Goal: Information Seeking & Learning: Find specific page/section

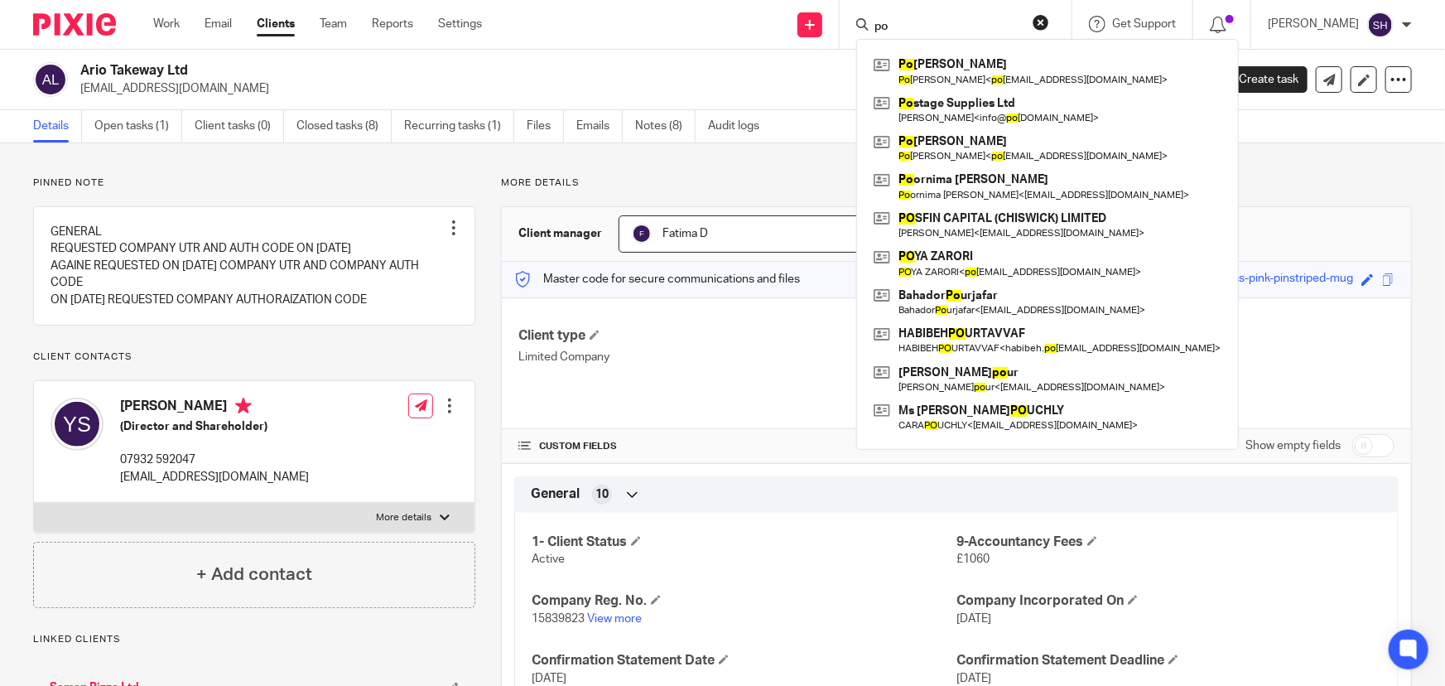
type input "p"
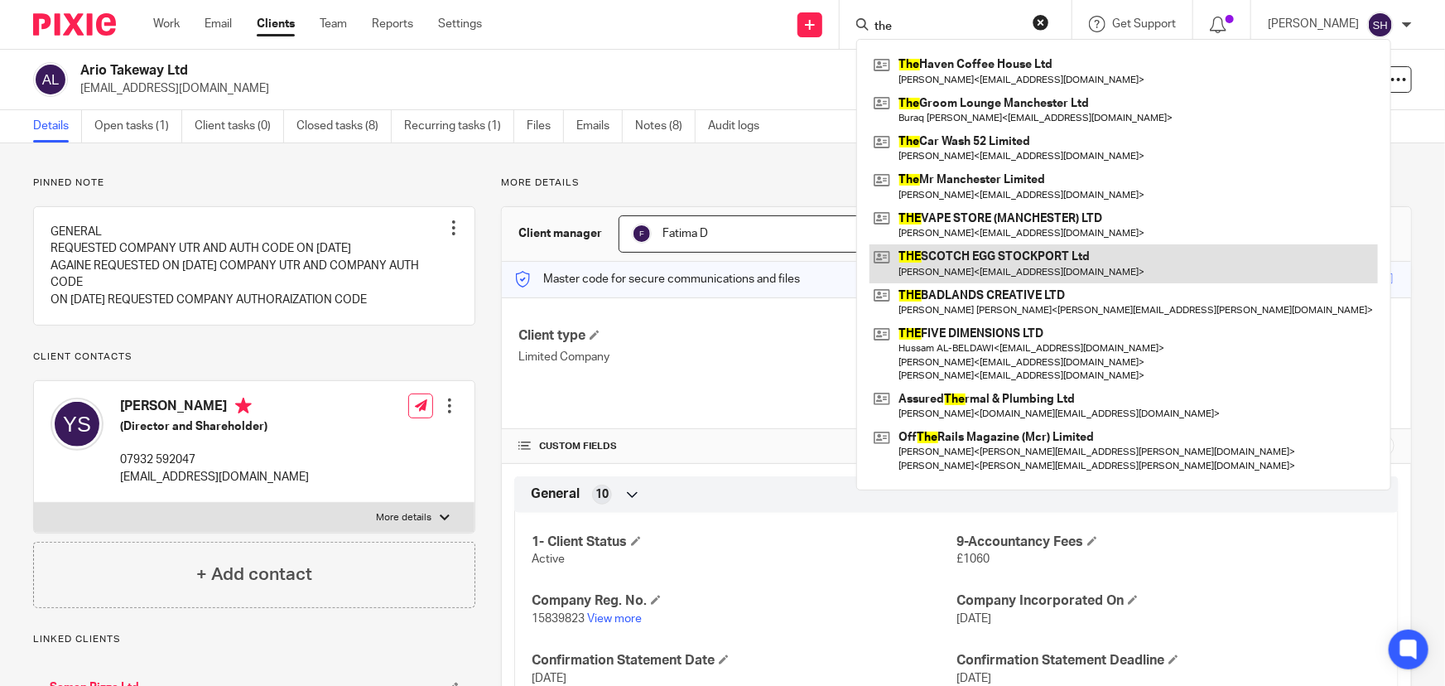
type input "the"
click at [1037, 259] on link at bounding box center [1124, 263] width 508 height 38
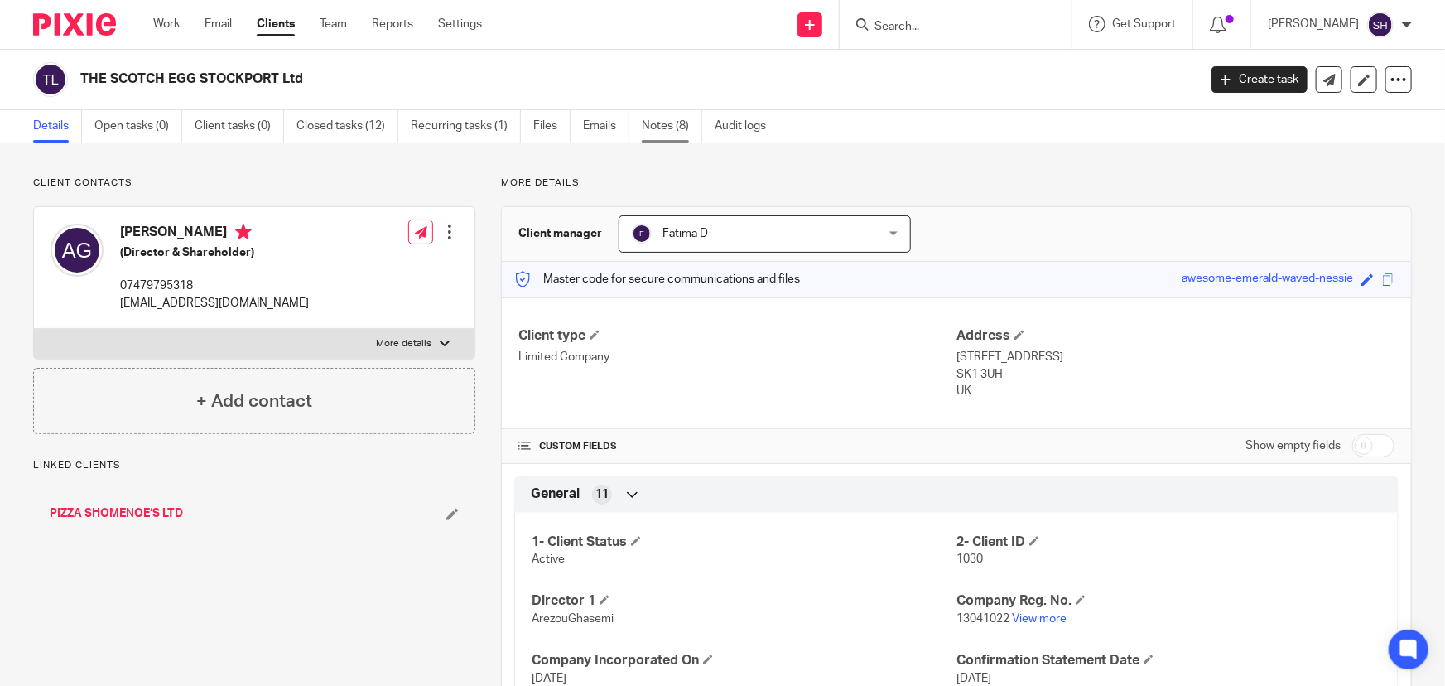
click at [662, 128] on link "Notes (8)" at bounding box center [672, 126] width 60 height 32
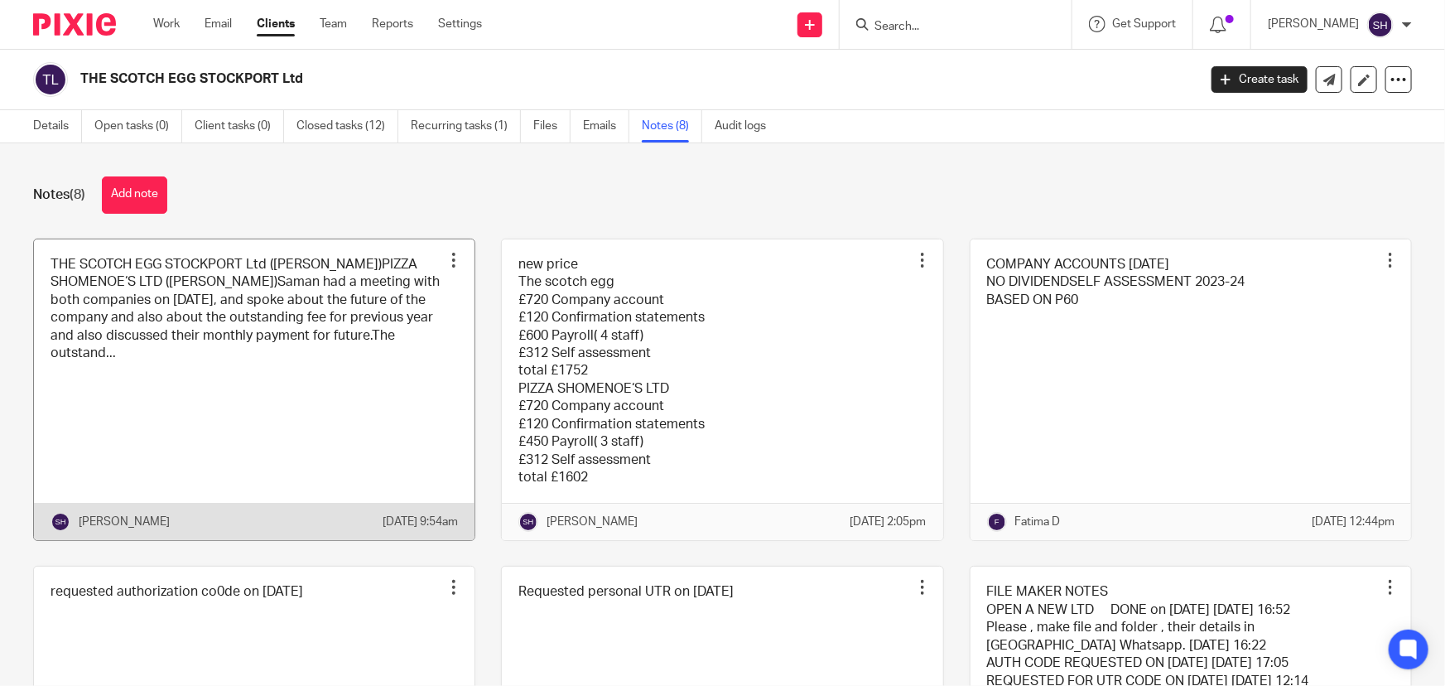
click at [315, 273] on link at bounding box center [254, 389] width 441 height 301
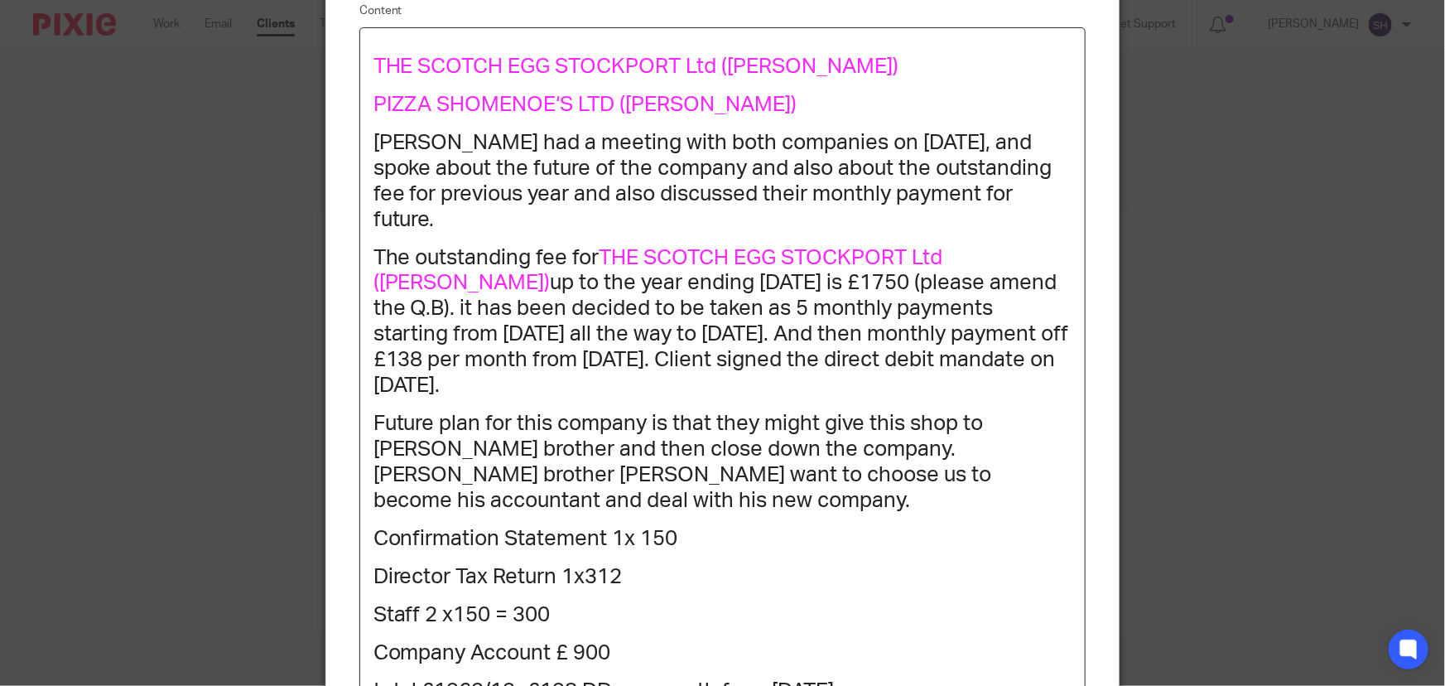
scroll to position [225, 0]
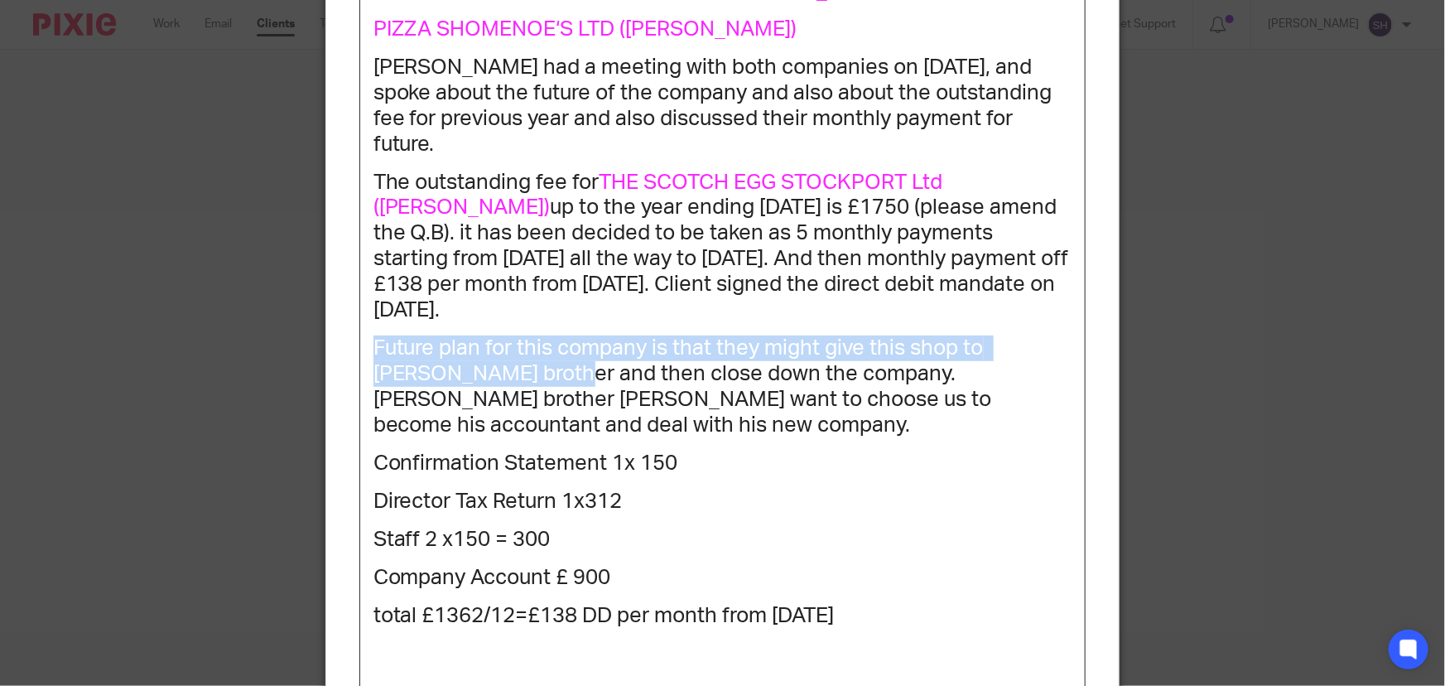
drag, startPoint x: 371, startPoint y: 342, endPoint x: 526, endPoint y: 384, distance: 160.5
click at [526, 384] on h1 "Future plan for this company is that they might give this shop to Mr Dehghani’s…" at bounding box center [722, 386] width 699 height 103
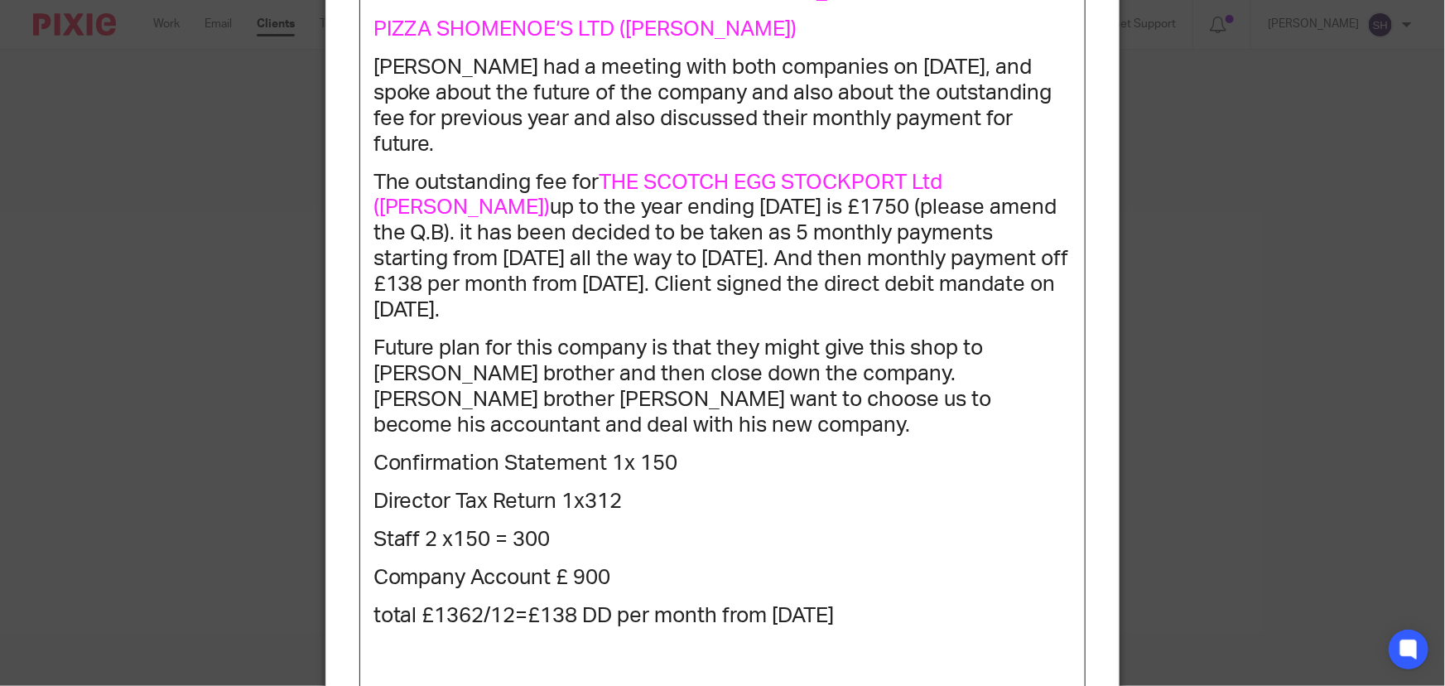
click at [566, 380] on h1 "Future plan for this company is that they might give this shop to Mr Dehghani’s…" at bounding box center [722, 386] width 699 height 103
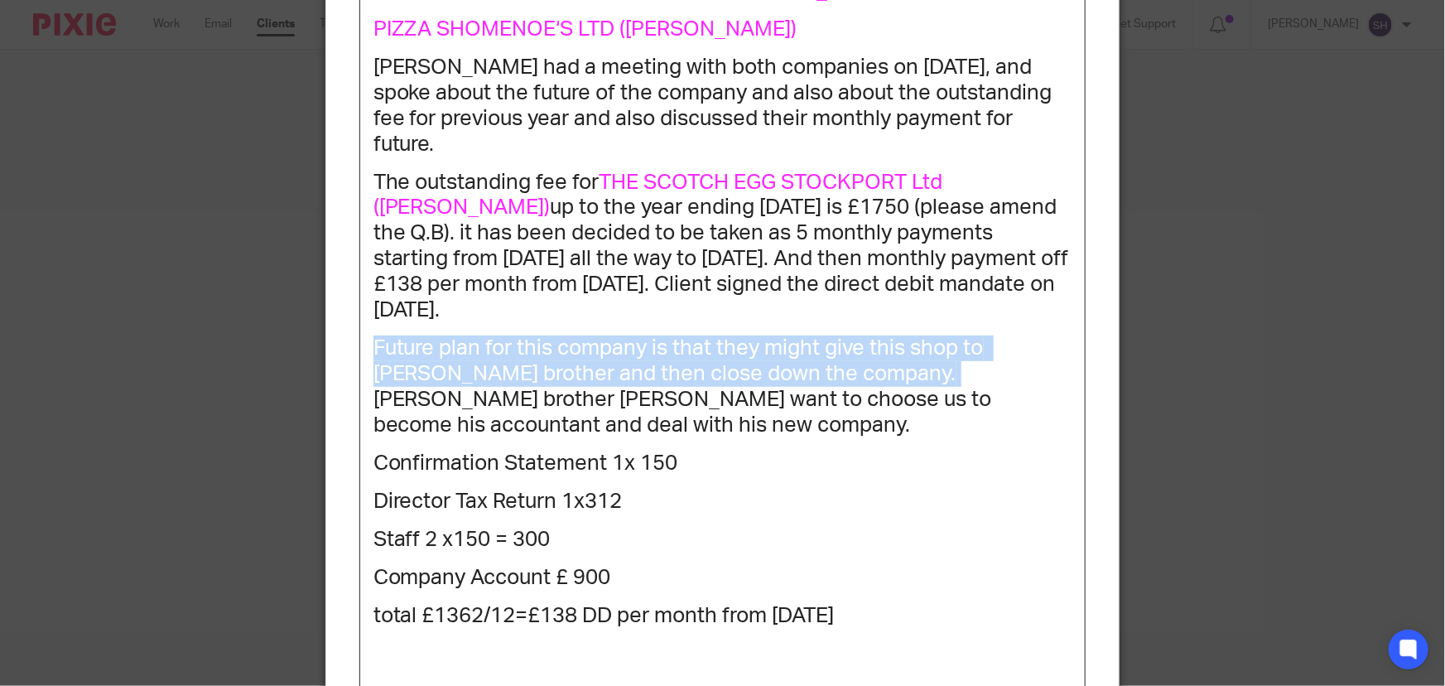
drag, startPoint x: 891, startPoint y: 372, endPoint x: 364, endPoint y: 360, distance: 526.8
click at [364, 360] on div "THE SCOTCH EGG STOCKPORT Ltd (Mrs Ghasemi) PIZZA SHOMENOE‘S LTD (Mr Dehghani) S…" at bounding box center [722, 642] width 725 height 1379
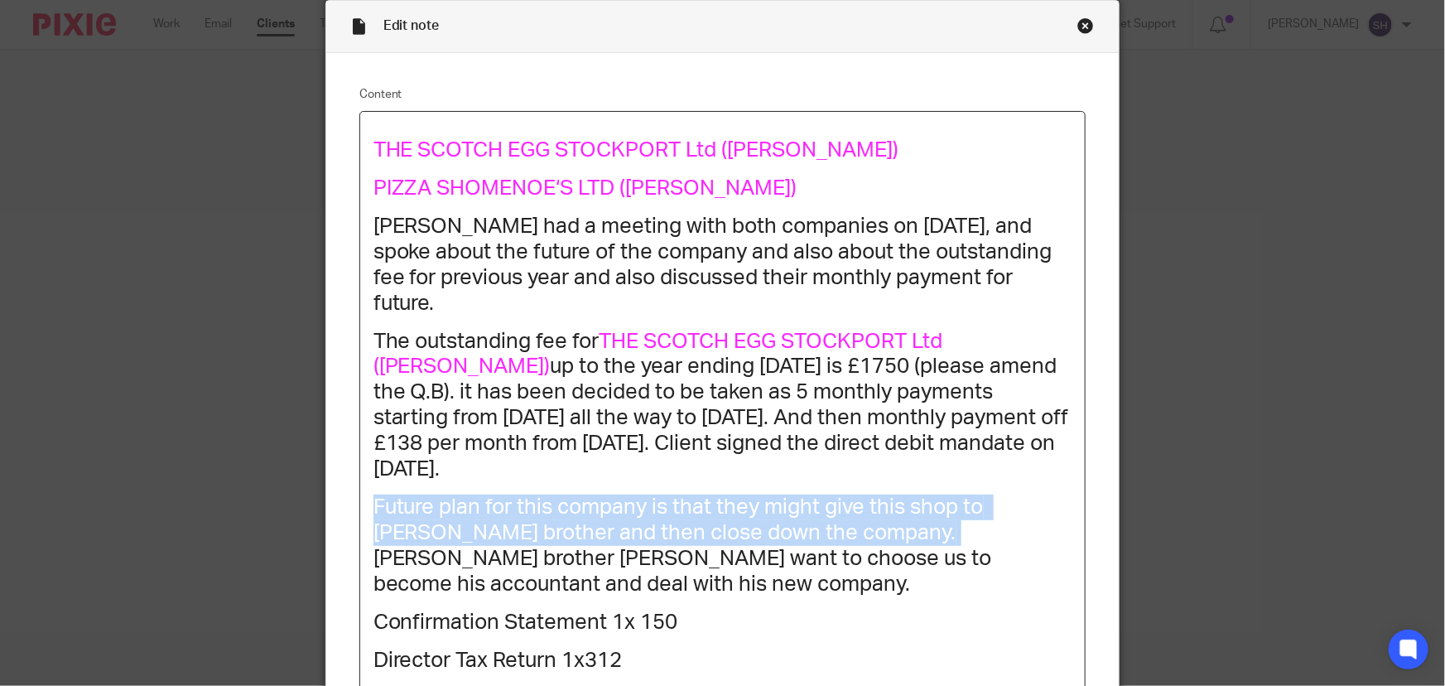
scroll to position [0, 0]
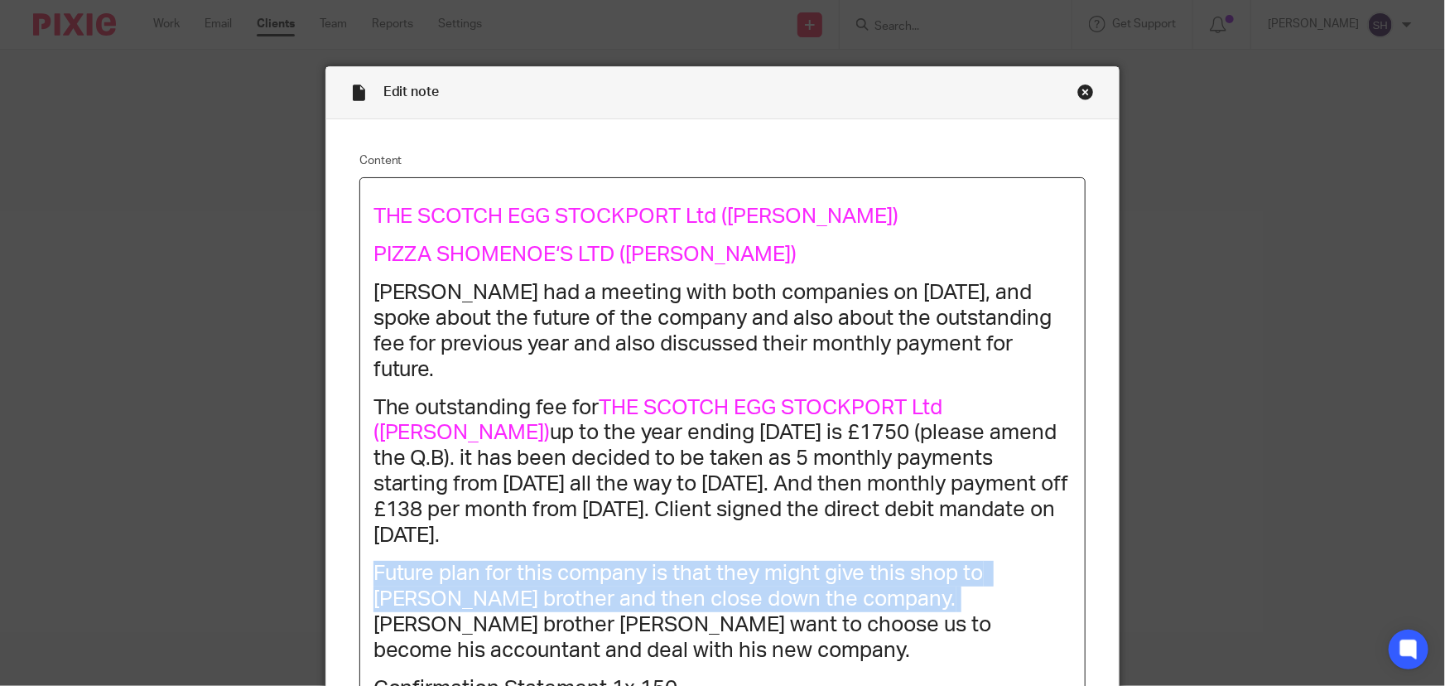
click at [1085, 90] on div "Close this dialog window" at bounding box center [1085, 92] width 17 height 17
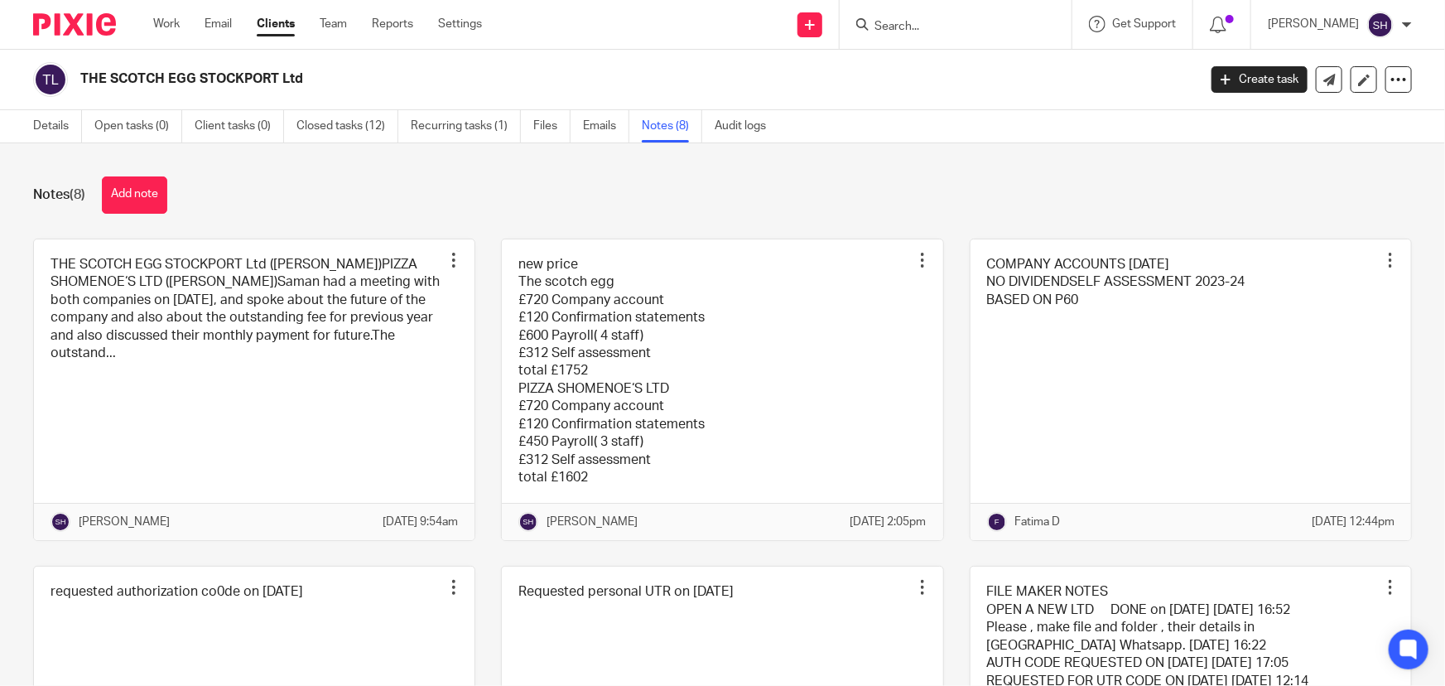
click at [894, 25] on div at bounding box center [952, 24] width 193 height 21
click at [918, 25] on input "Search" at bounding box center [947, 27] width 149 height 15
paste input "CITY BAKERY WOLVES"
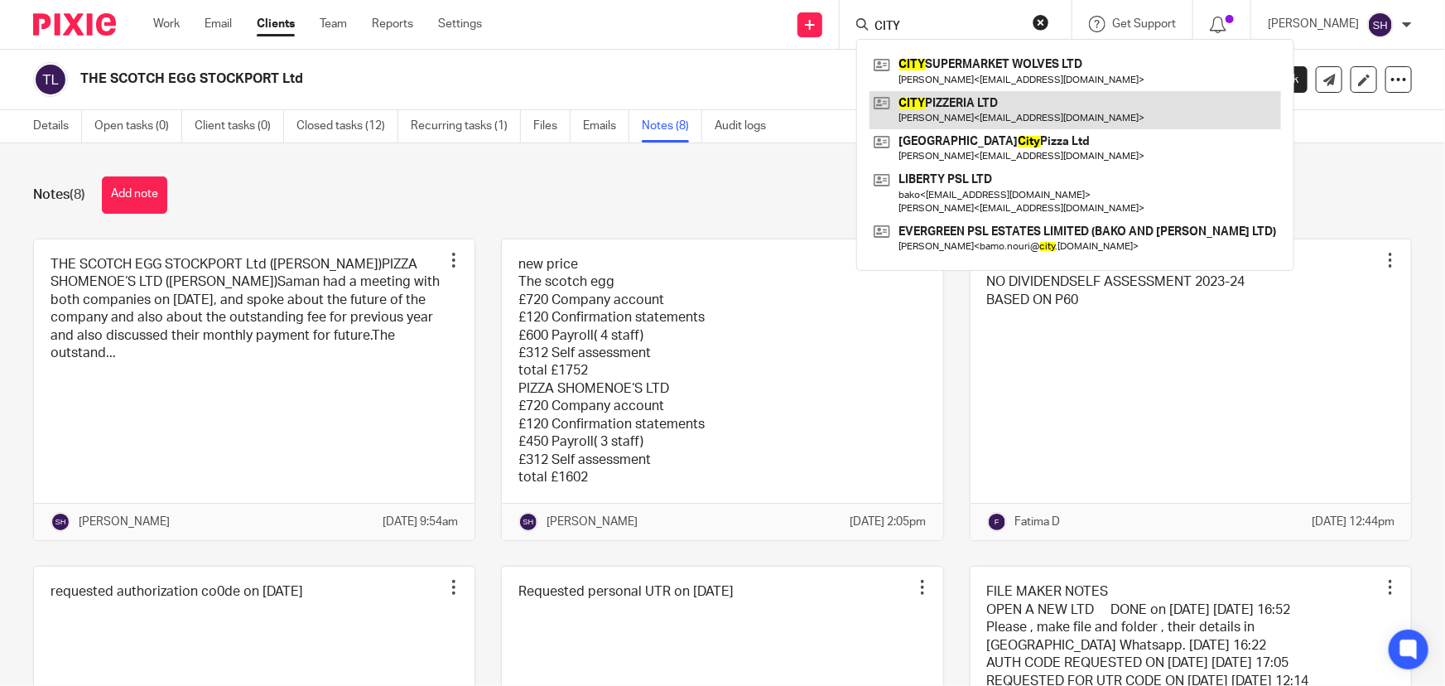
type input "CITY"
click at [1000, 99] on link at bounding box center [1076, 110] width 412 height 38
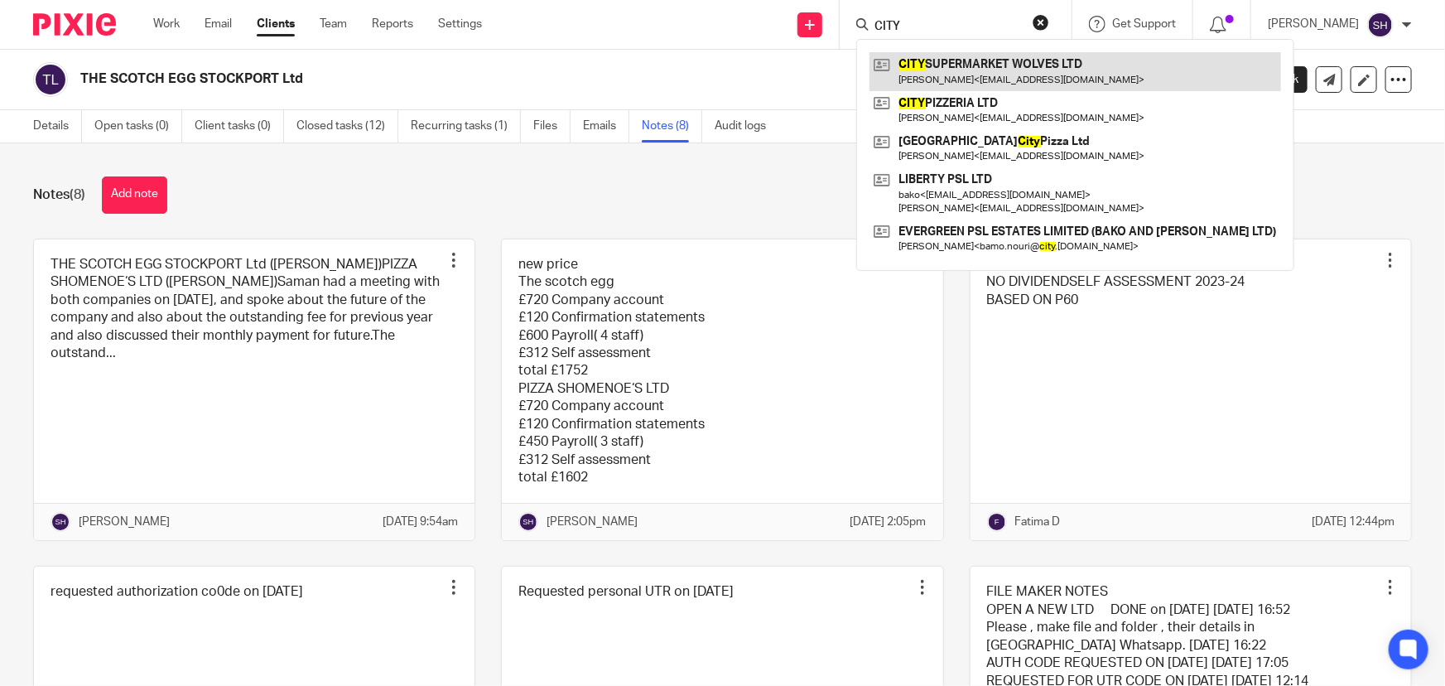
type input "CITY"
click at [1024, 63] on link at bounding box center [1076, 71] width 412 height 38
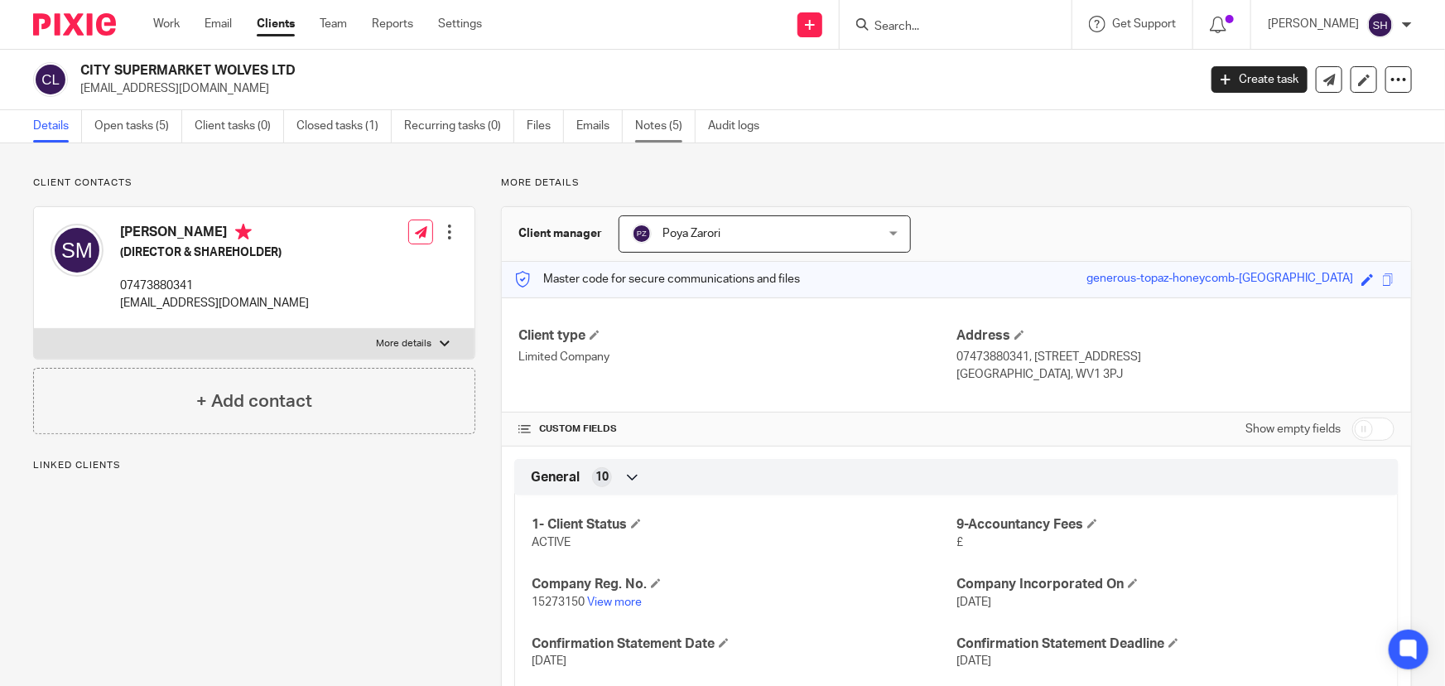
click at [662, 116] on link "Notes (5)" at bounding box center [665, 126] width 60 height 32
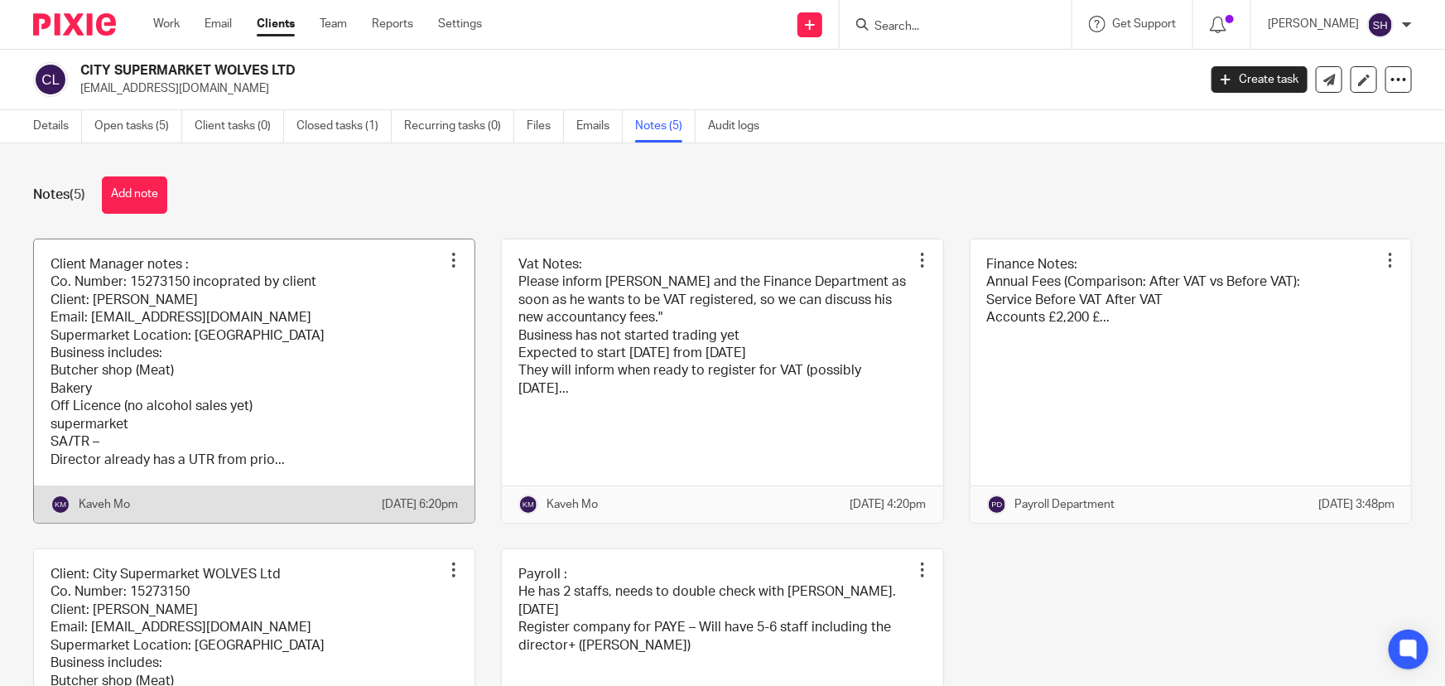
click at [301, 307] on link at bounding box center [254, 380] width 441 height 283
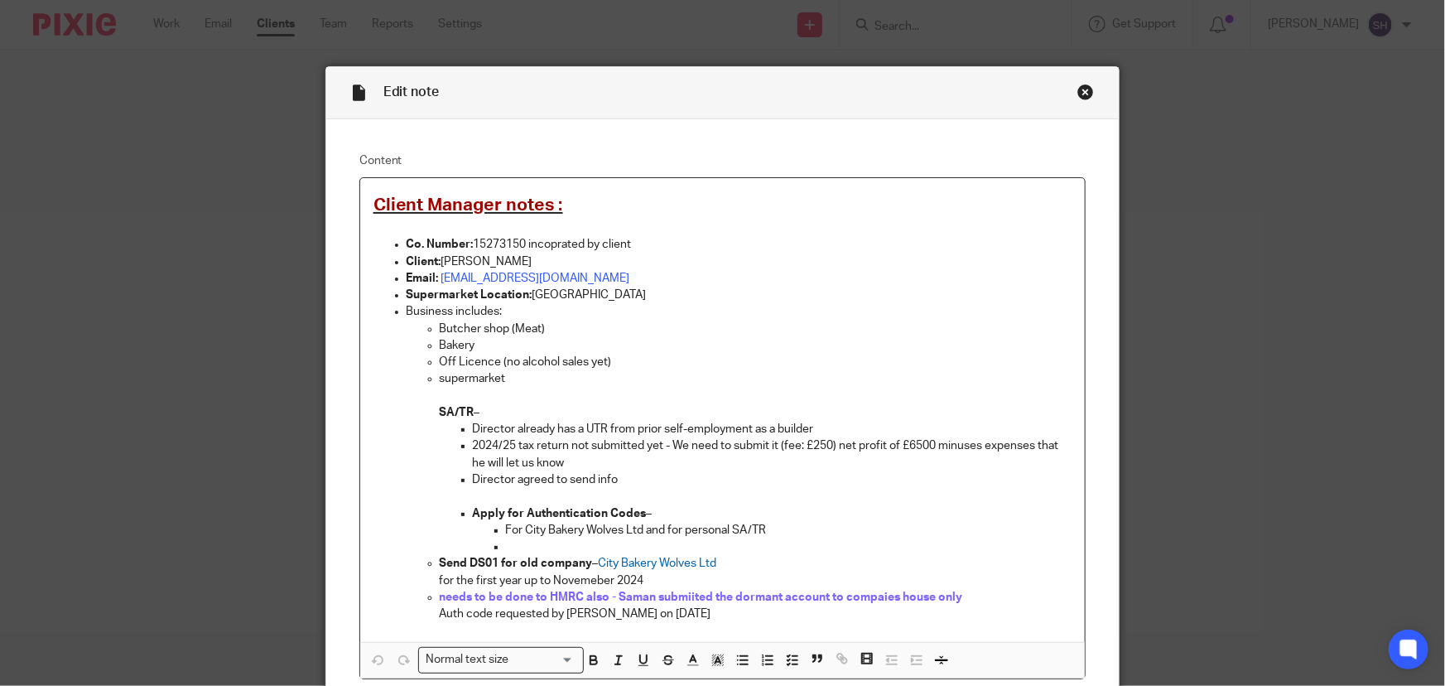
click at [1082, 90] on div "Close this dialog window" at bounding box center [1085, 92] width 17 height 17
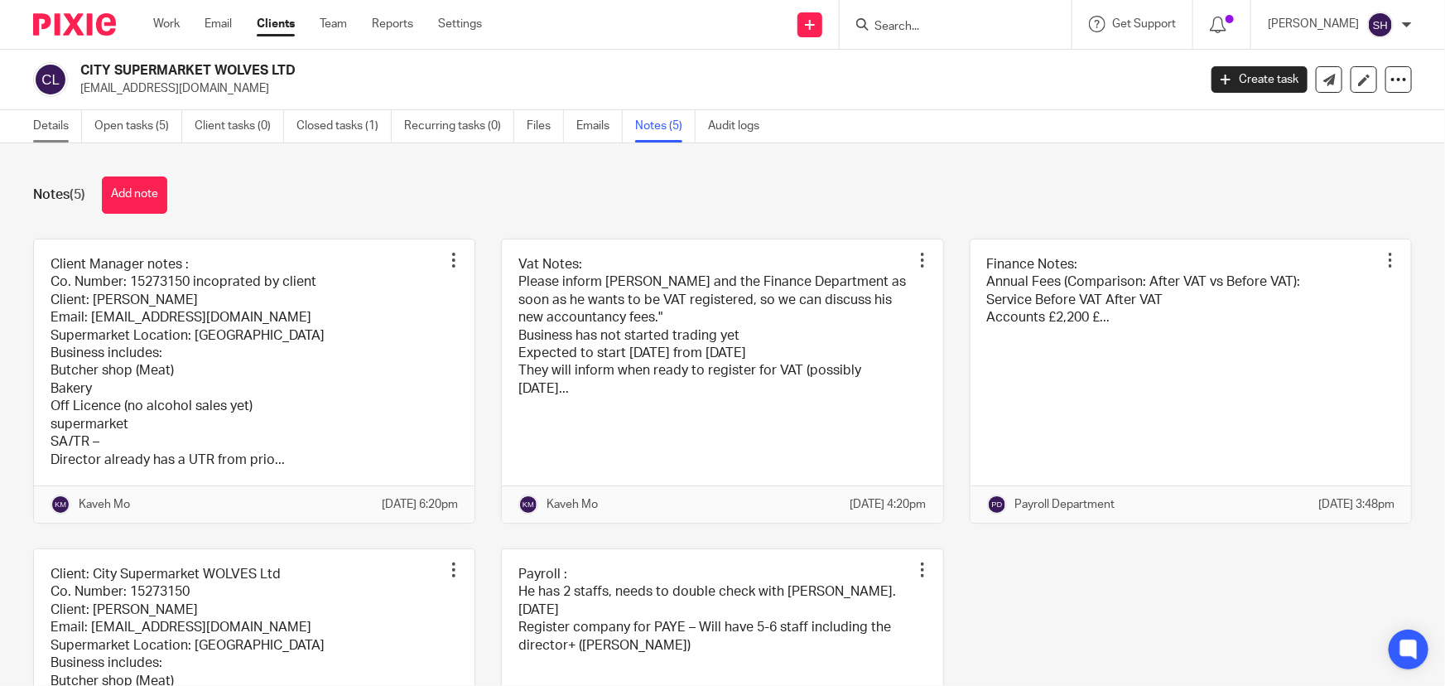
click at [54, 119] on link "Details" at bounding box center [57, 126] width 49 height 32
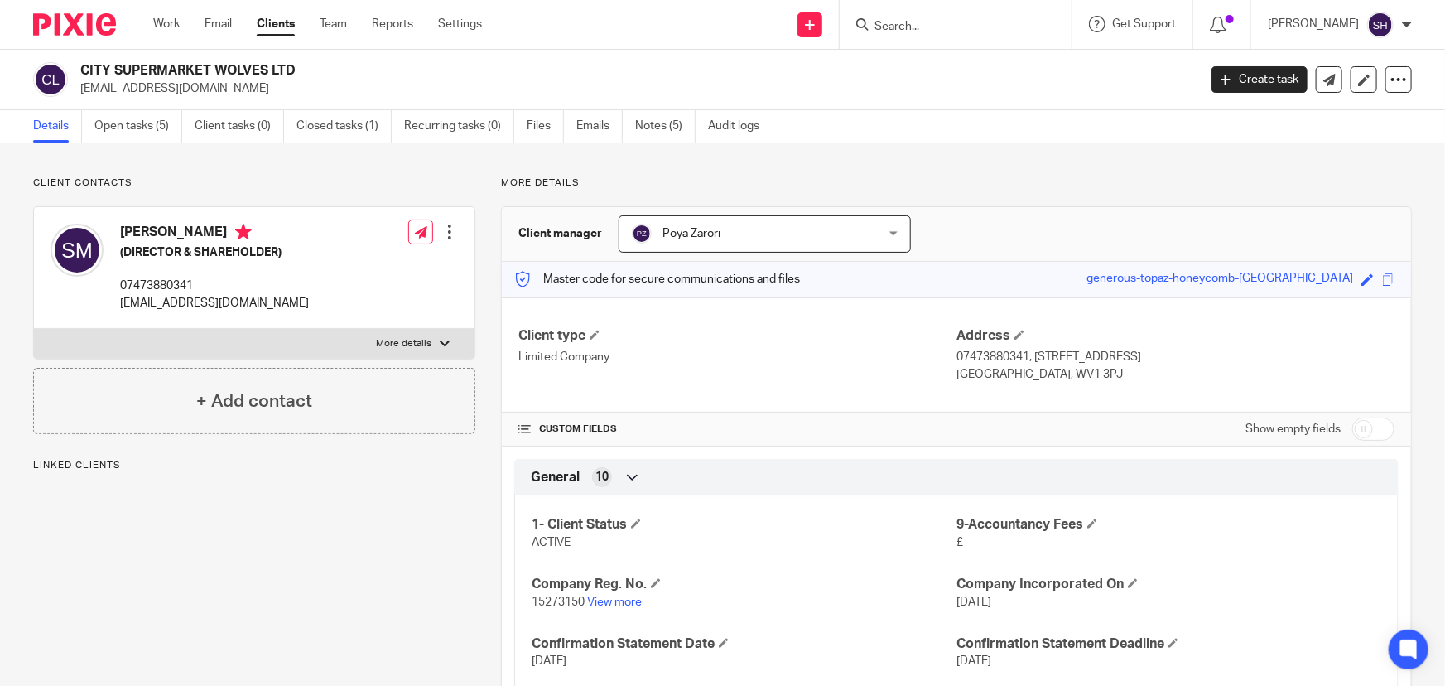
click at [367, 336] on label "More details" at bounding box center [254, 344] width 441 height 30
click at [34, 329] on input "More details" at bounding box center [33, 328] width 1 height 1
checkbox input "true"
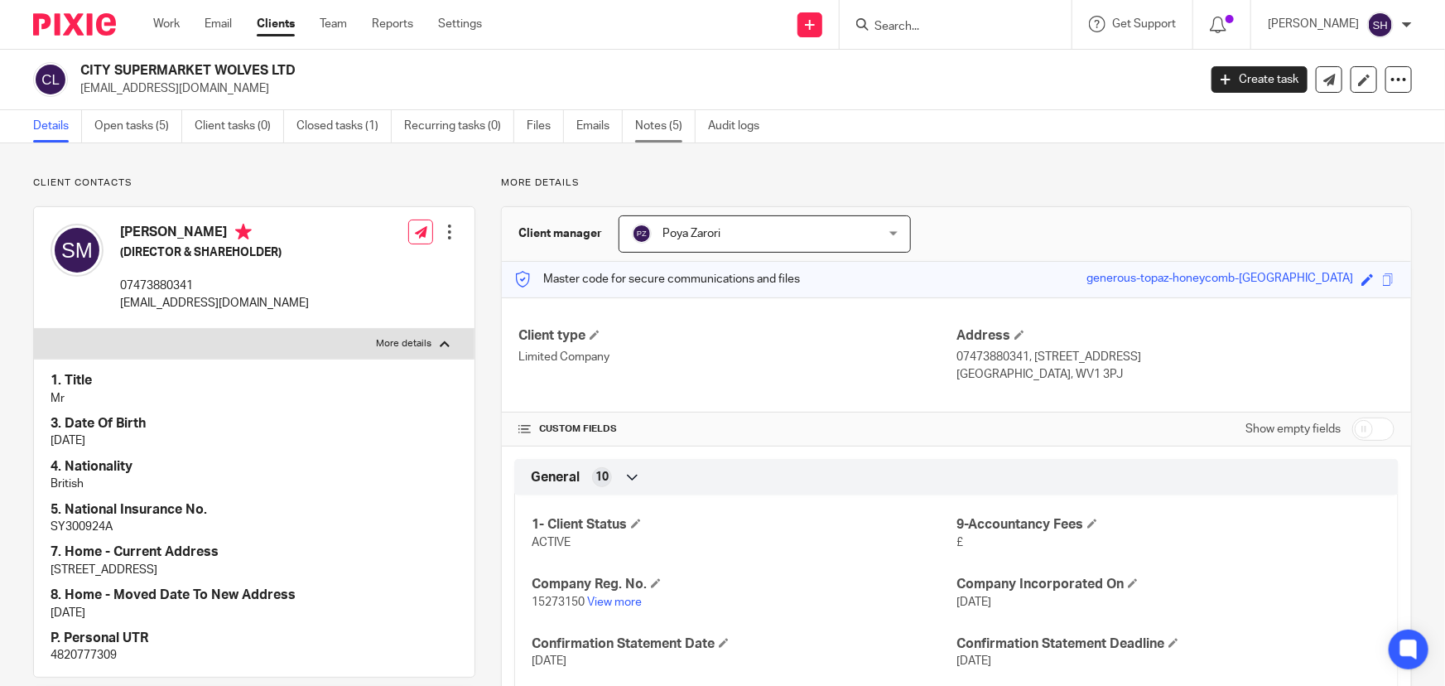
click at [662, 128] on link "Notes (5)" at bounding box center [665, 126] width 60 height 32
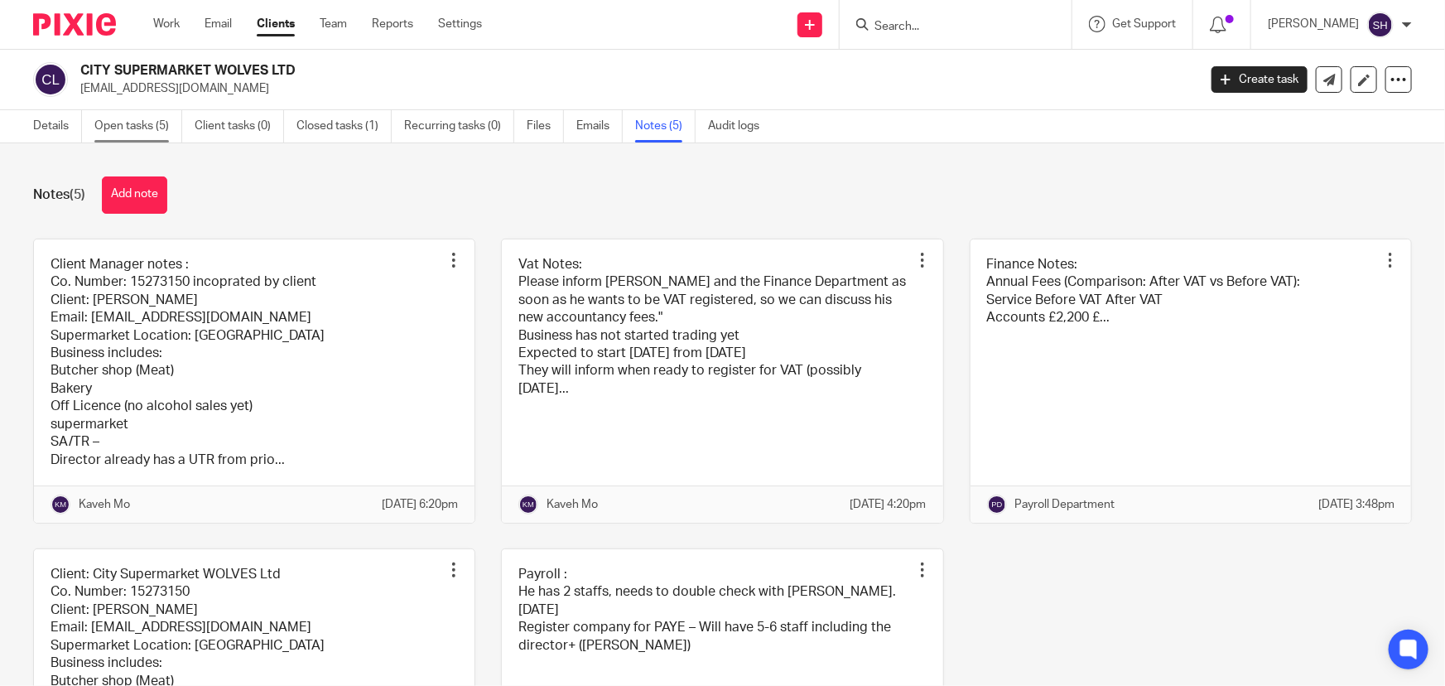
click at [146, 125] on link "Open tasks (5)" at bounding box center [138, 126] width 88 height 32
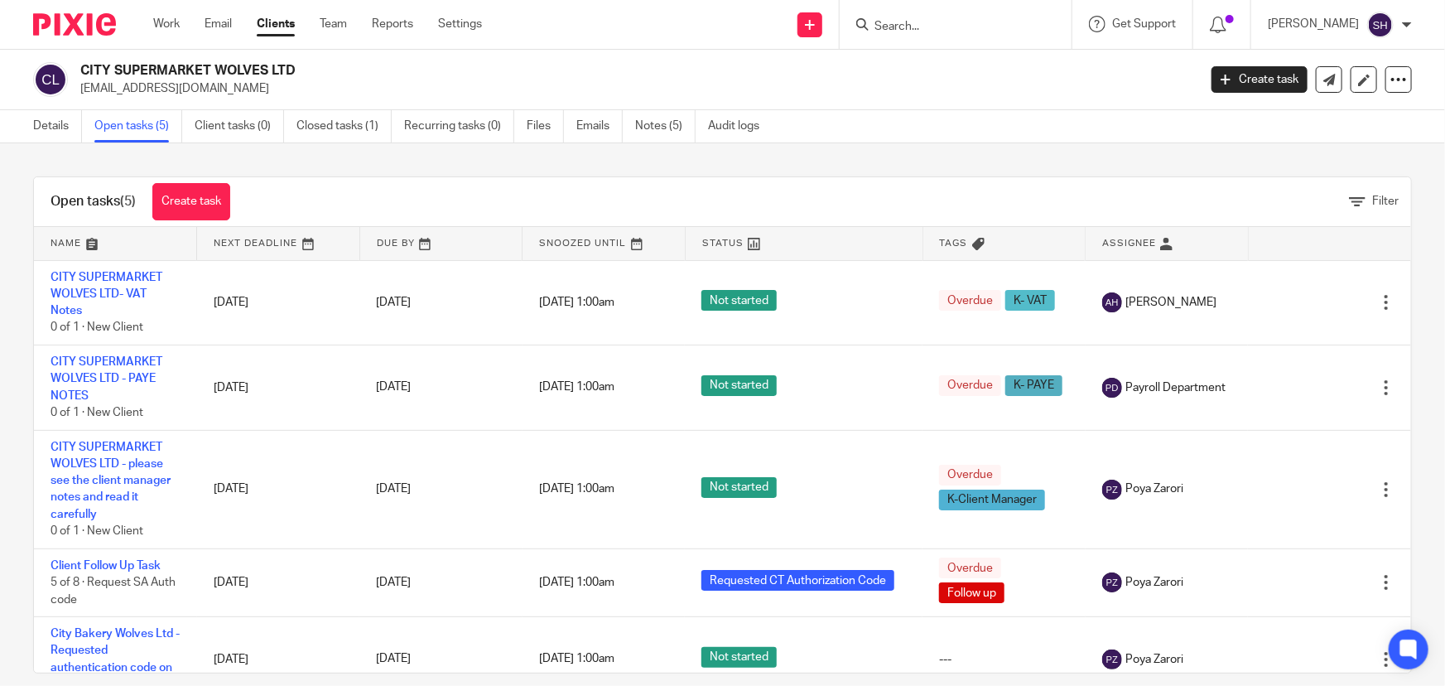
click at [995, 32] on input "Search" at bounding box center [947, 27] width 149 height 15
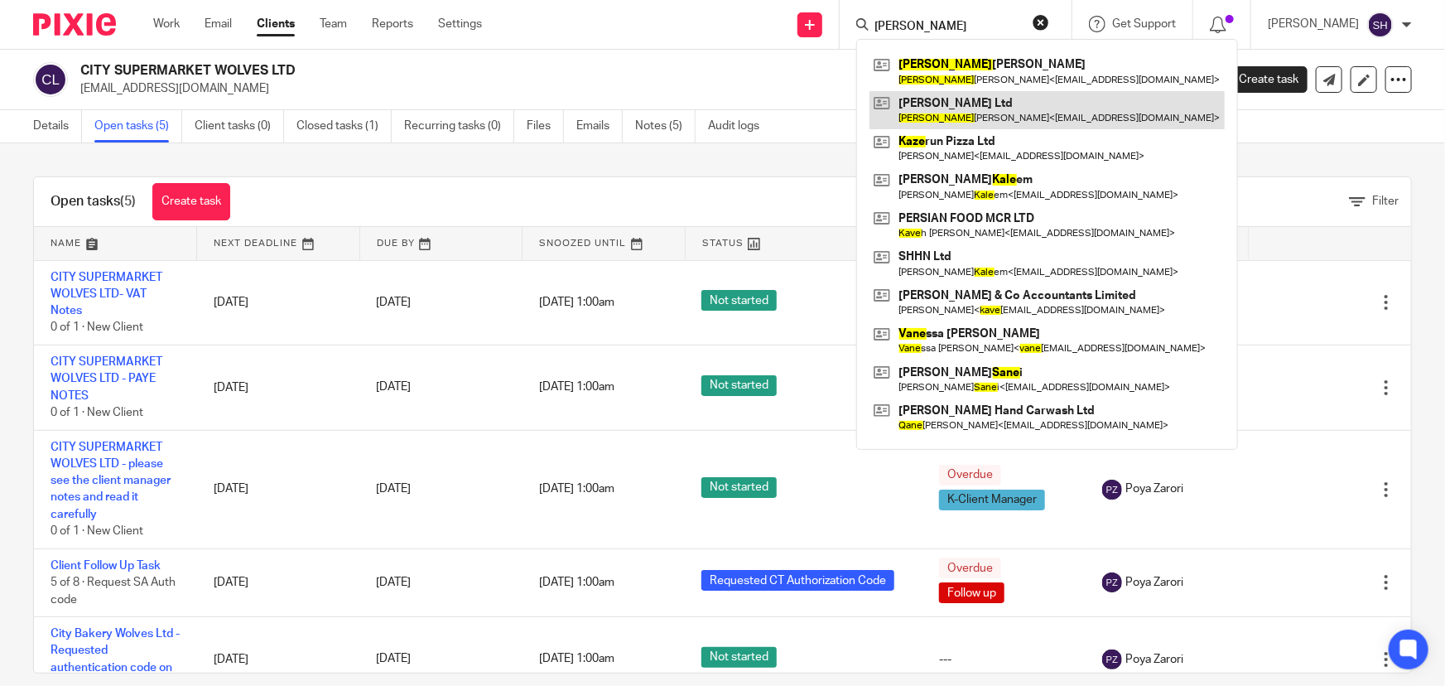
type input "[PERSON_NAME]"
click at [1039, 114] on link at bounding box center [1047, 110] width 355 height 38
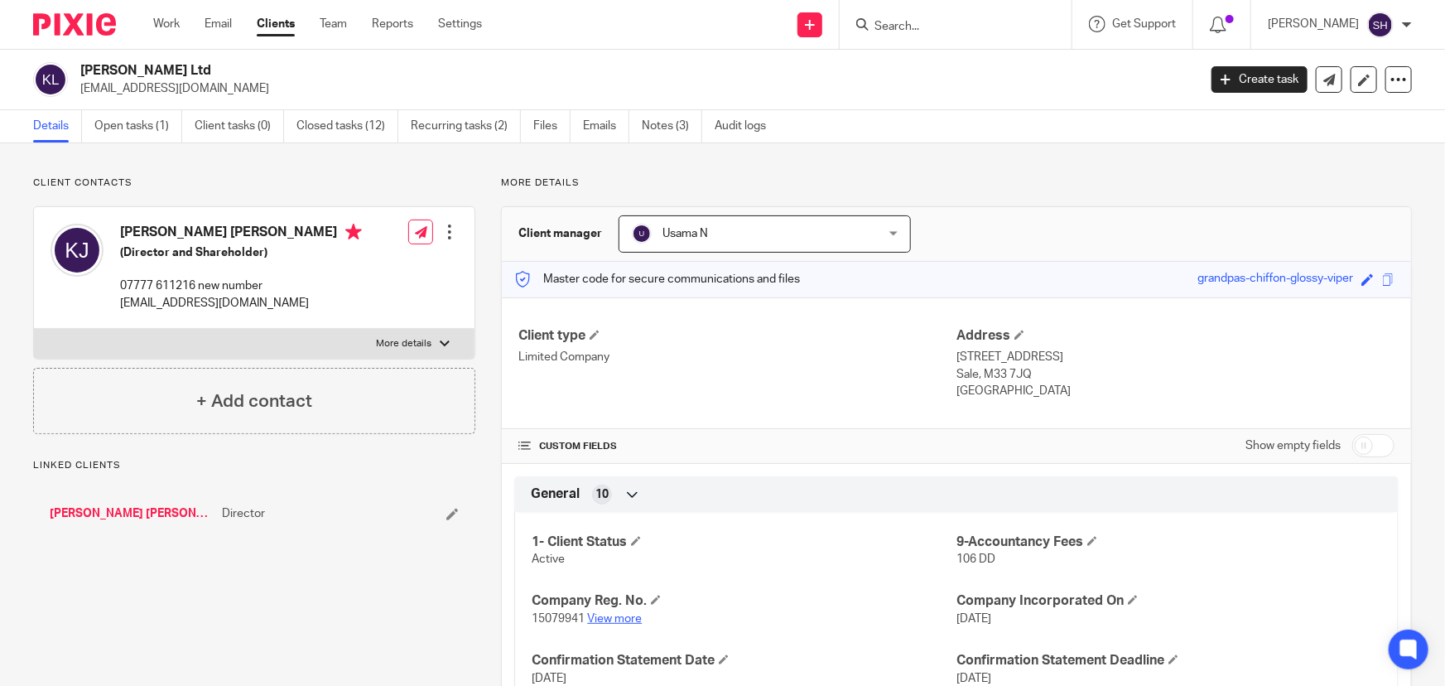
click at [614, 621] on link "View more" at bounding box center [614, 619] width 55 height 12
